Goal: Register for event/course

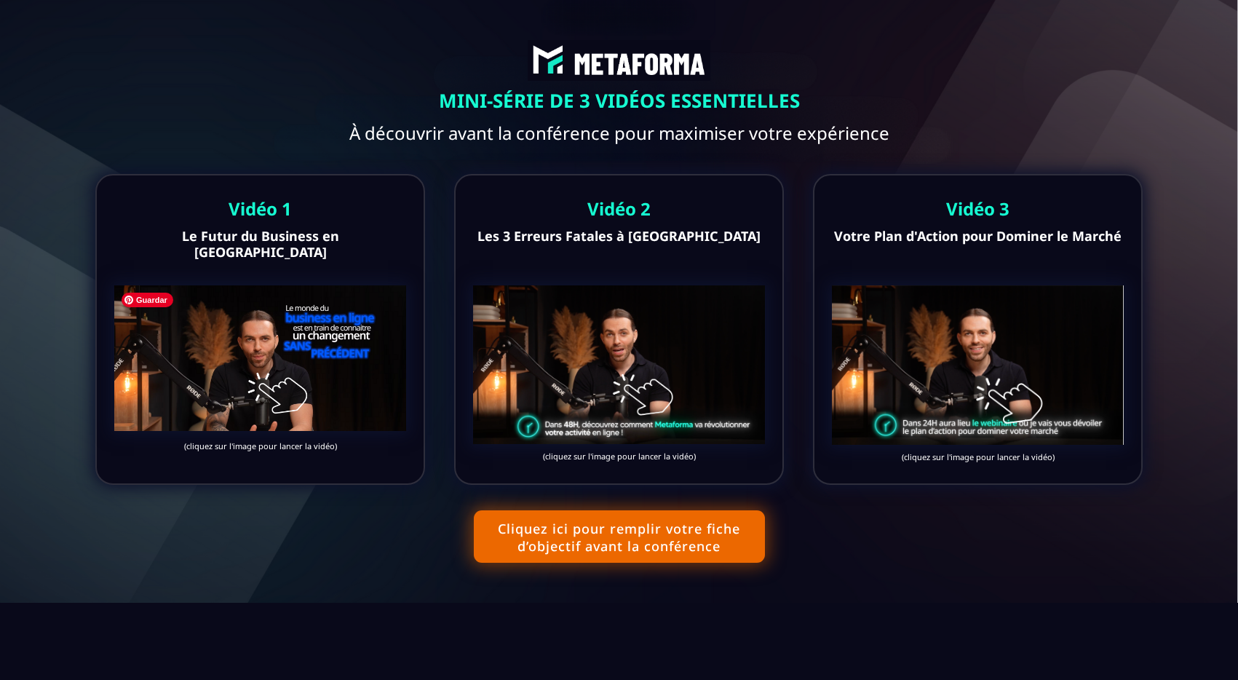
click at [239, 398] on img at bounding box center [260, 358] width 292 height 146
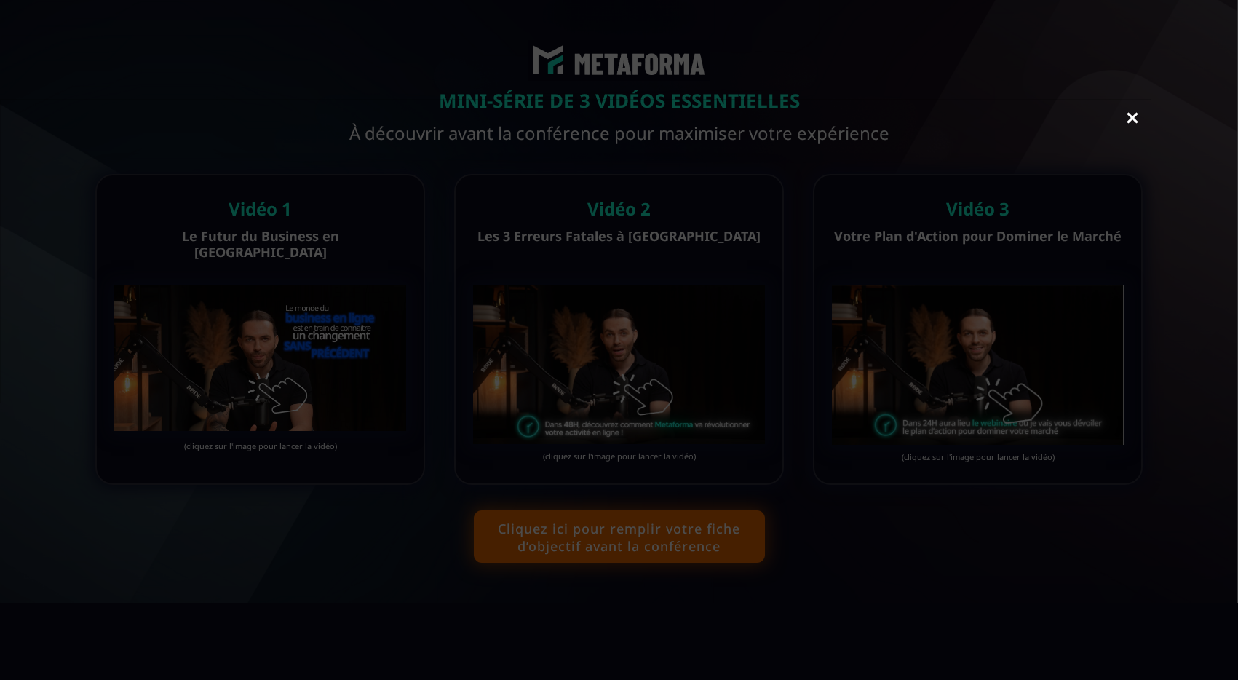
click at [620, 542] on button "Cliquez ici pour remplir votre fiche d’objectif avant la conférence" at bounding box center [619, 536] width 291 height 52
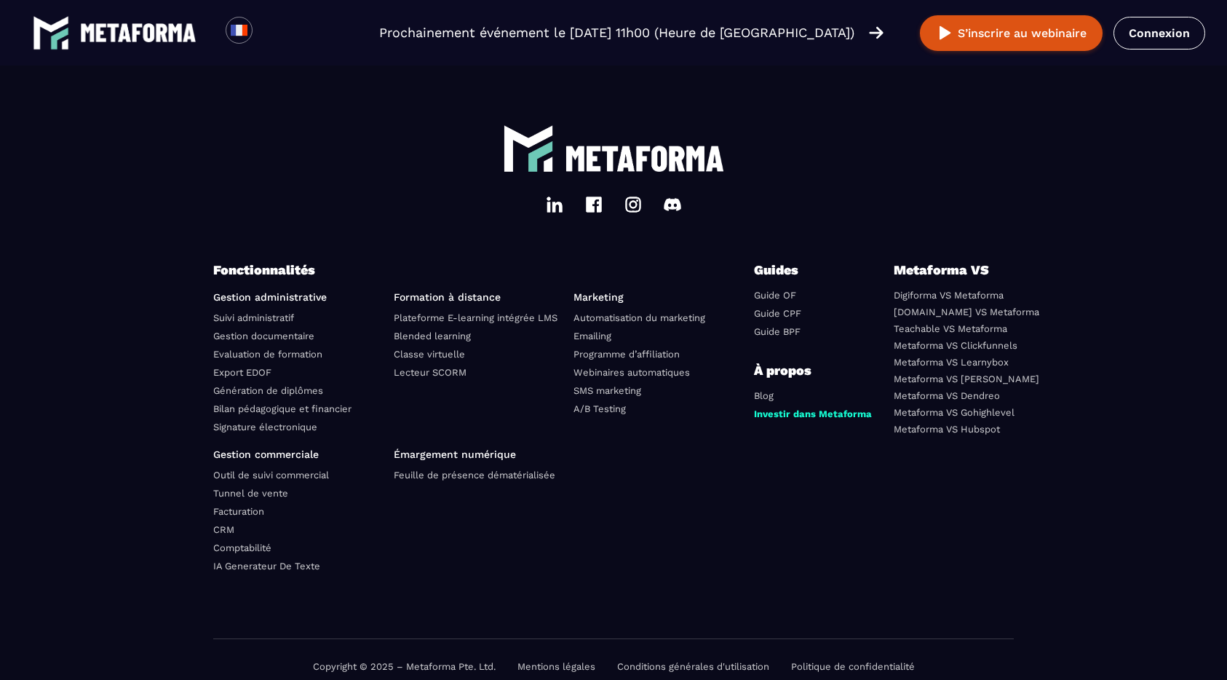
scroll to position [5014, 0]
